Goal: Task Accomplishment & Management: Complete application form

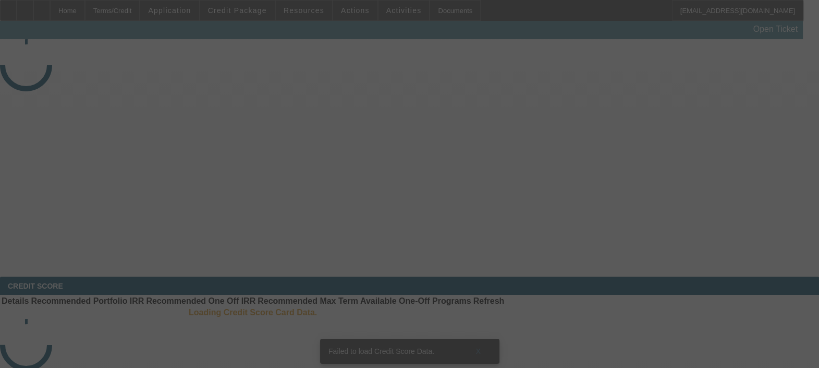
drag, startPoint x: 56, startPoint y: 0, endPoint x: 550, endPoint y: 88, distance: 501.7
click at [550, 88] on div at bounding box center [409, 184] width 819 height 368
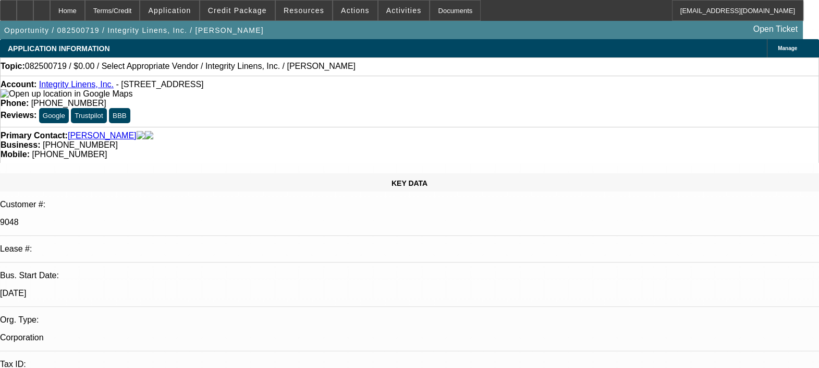
select select "0"
select select "2"
select select "0.1"
select select "1"
select select "2"
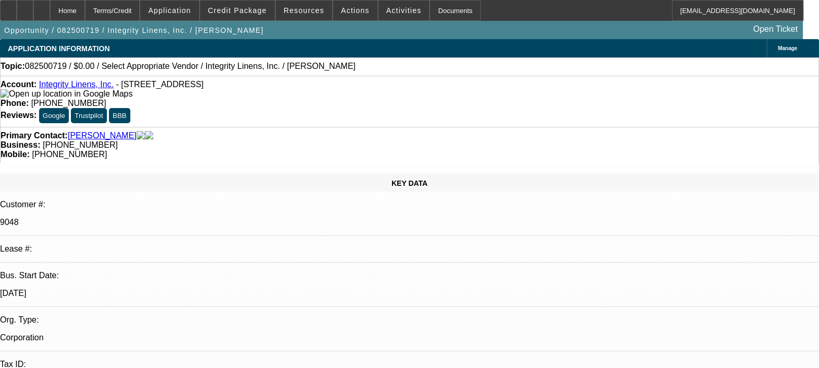
select select "4"
radio input "true"
type textarea "EVERYTHING SEEMS TO BE FINE ON THIS DEAL, NO ISSUES FOUND. PAYMENT HISTORY IS G…"
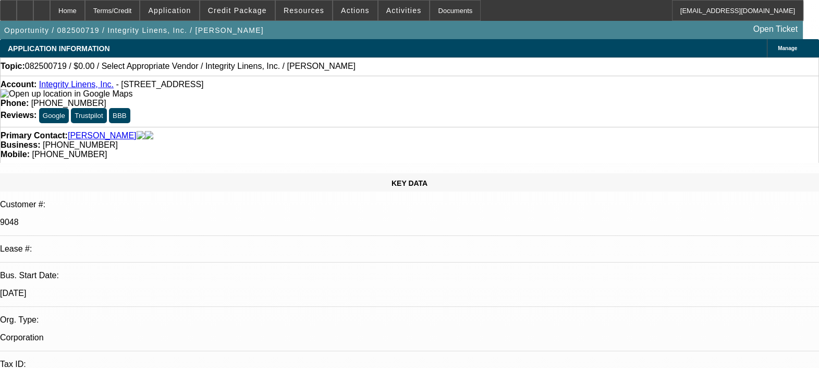
radio input "false"
radio input "true"
select select "0"
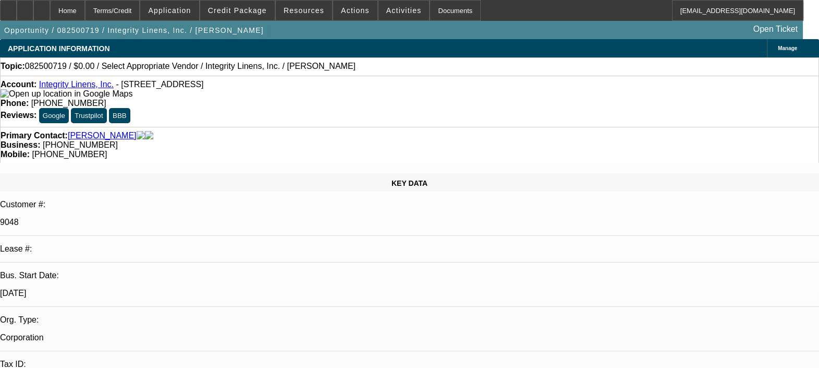
select select "2"
select select "0.1"
select select "1"
select select "2"
select select "4"
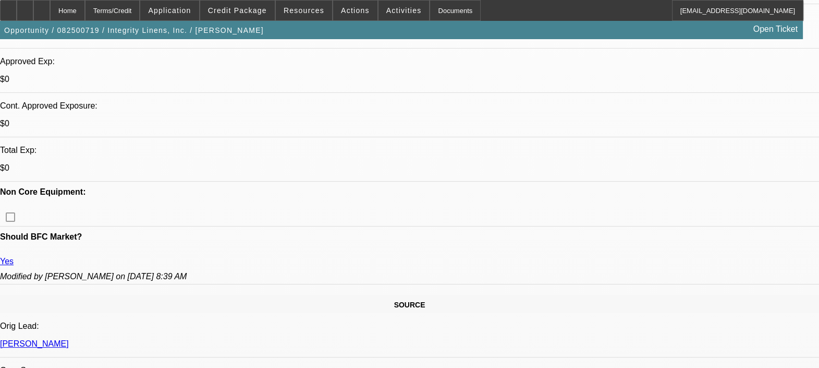
scroll to position [521, 0]
